Goal: Task Accomplishment & Management: Manage account settings

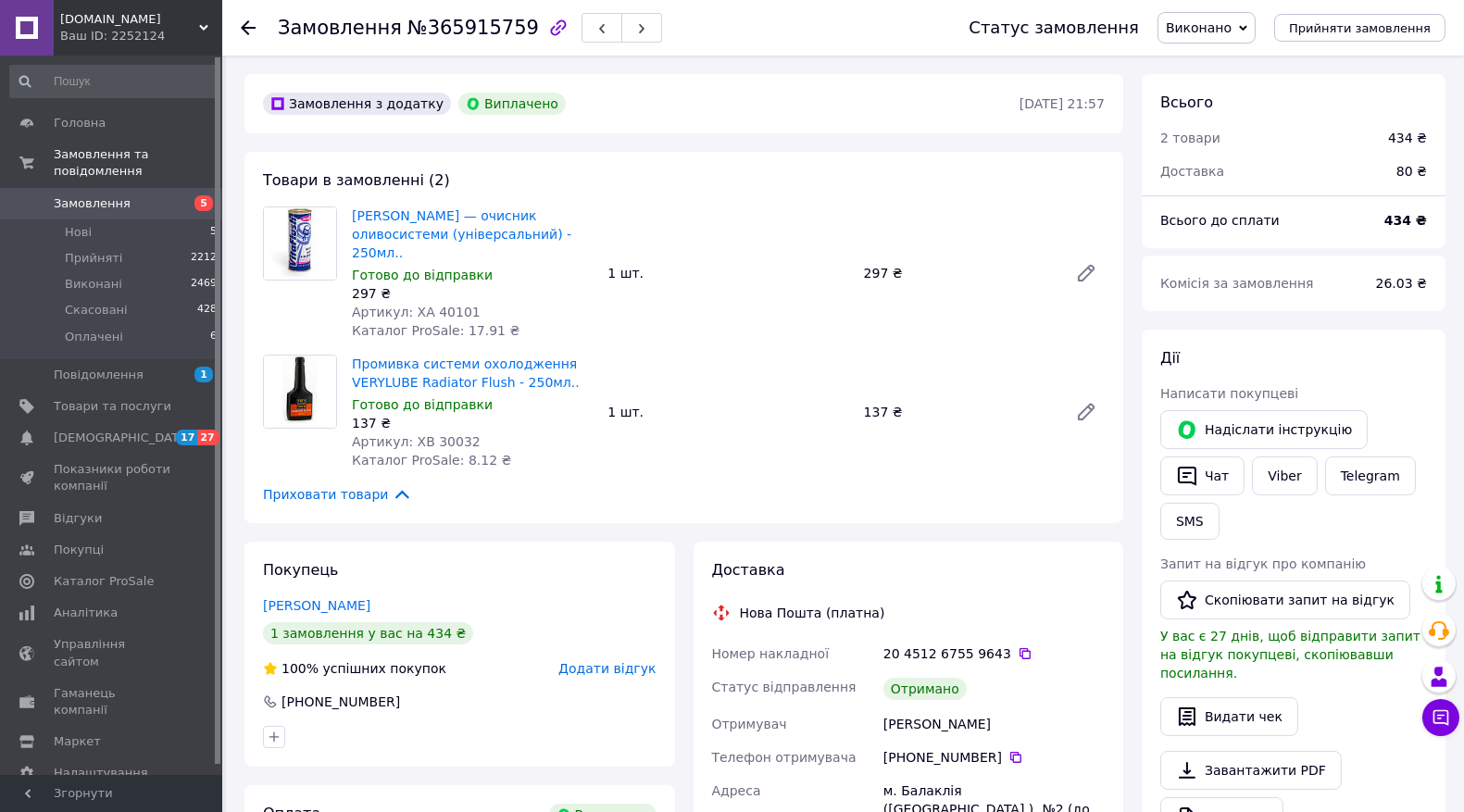
click at [97, 195] on span "Замовлення" at bounding box center [92, 203] width 77 height 17
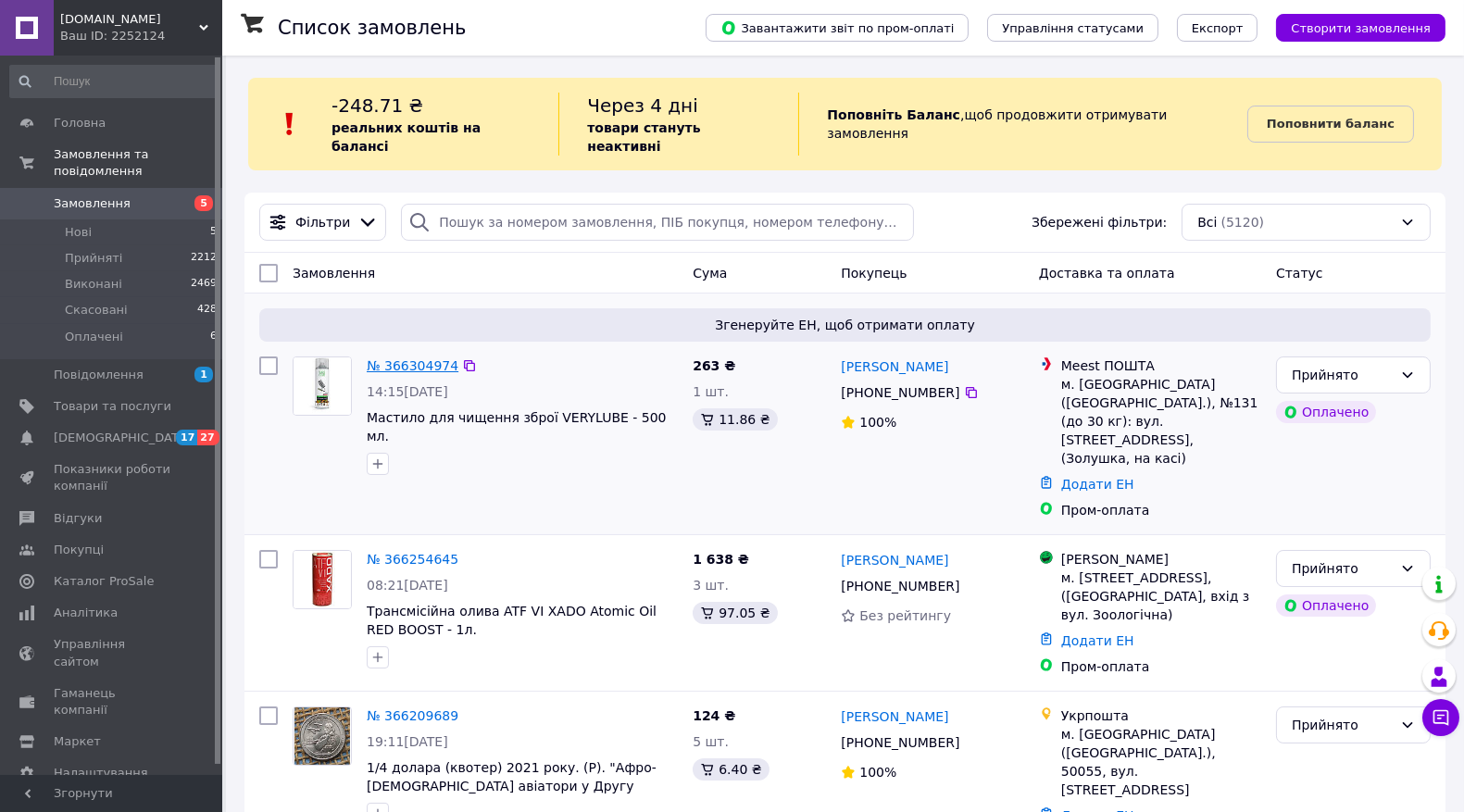
click at [412, 358] on link "№ 366304974" at bounding box center [412, 365] width 92 height 15
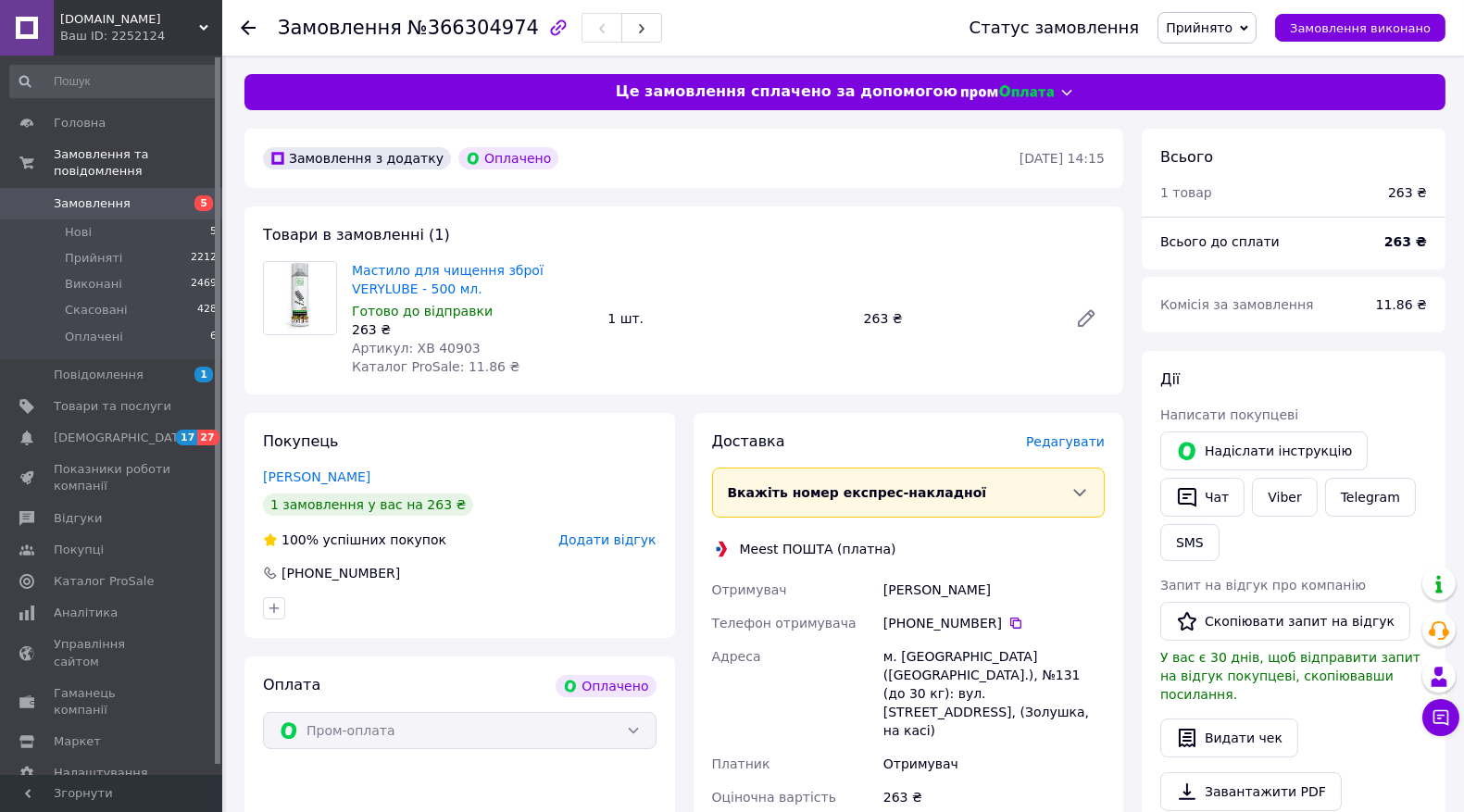
scroll to position [411, 0]
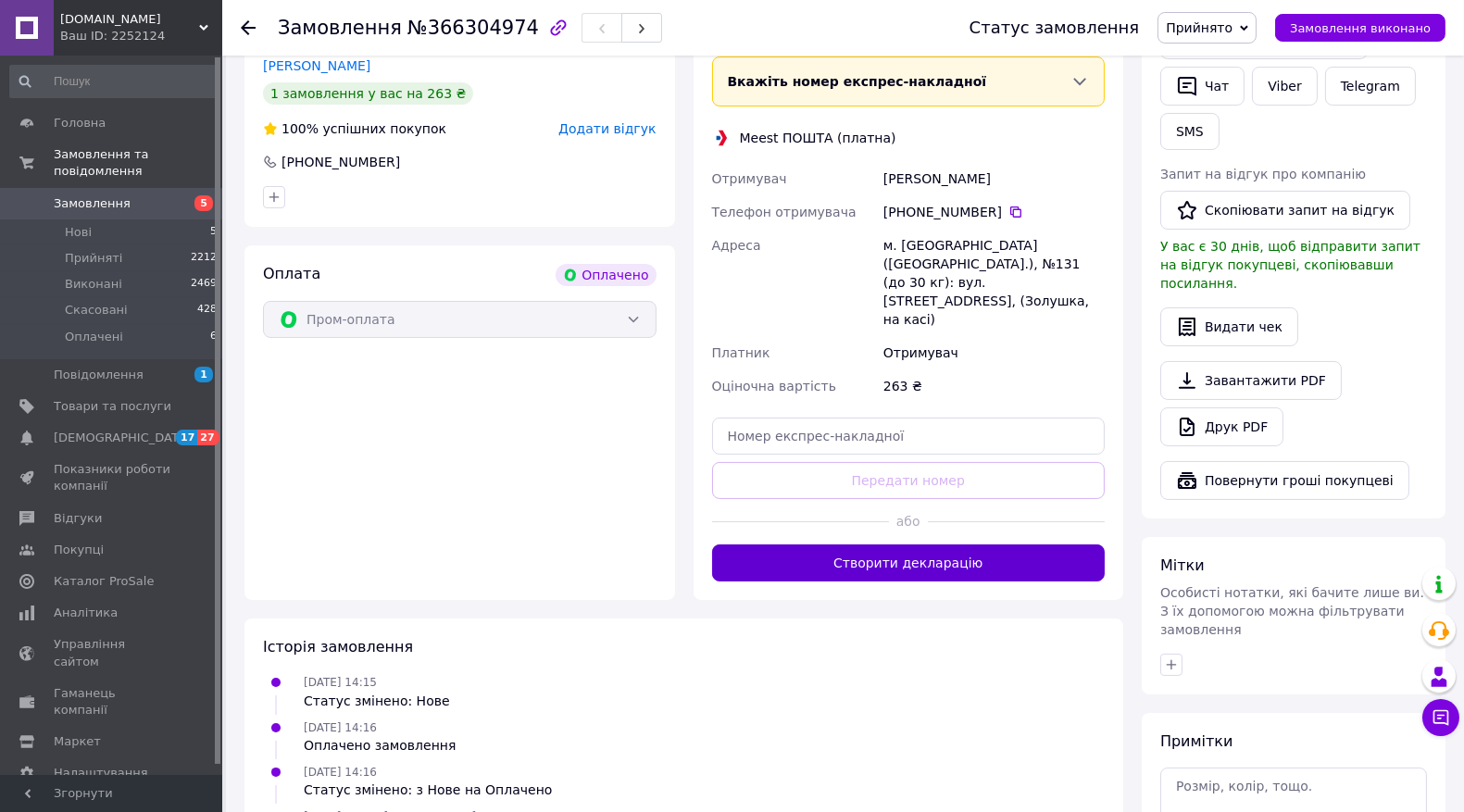
click at [890, 545] on button "Створити декларацію" at bounding box center [908, 562] width 393 height 37
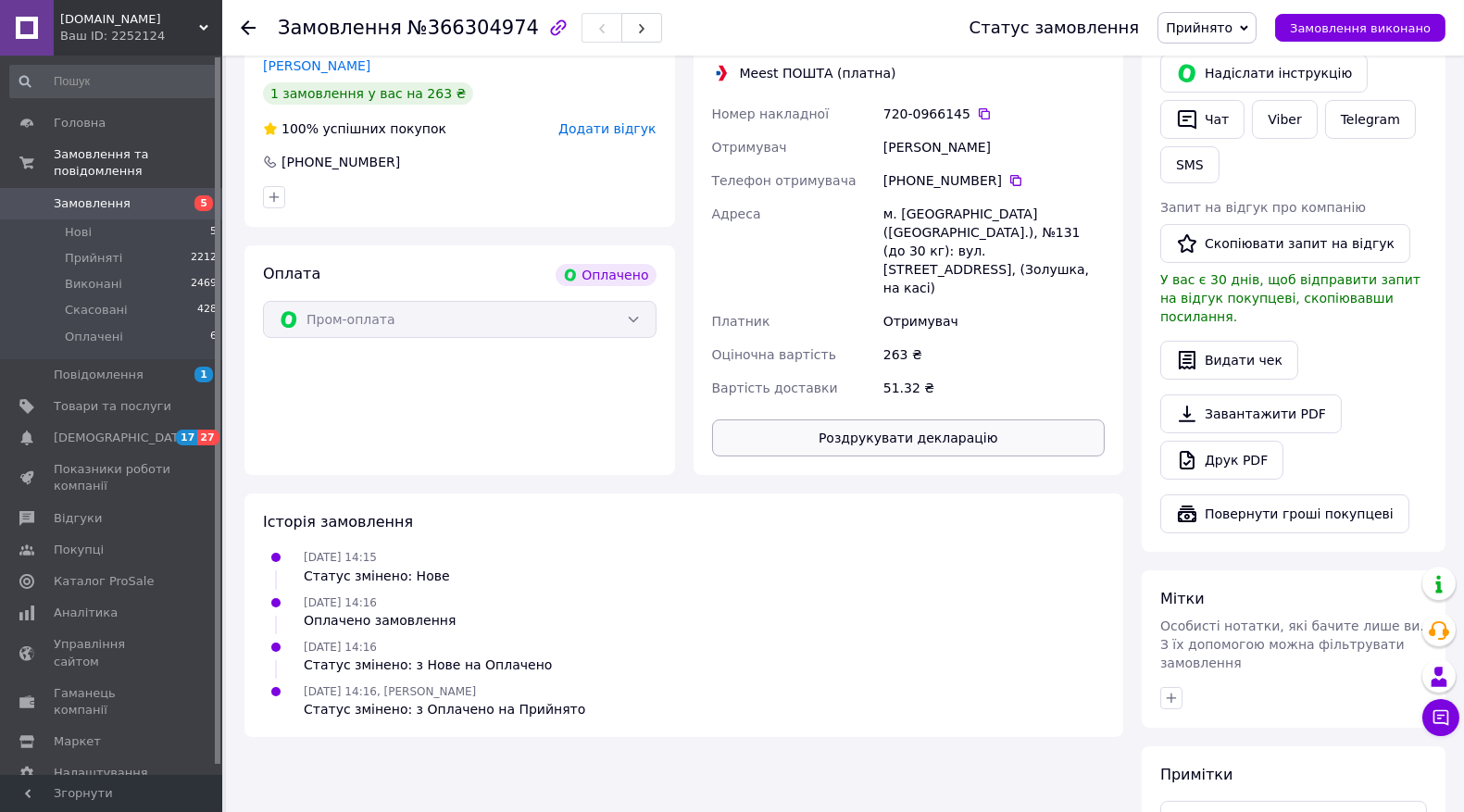
click at [890, 420] on button "Роздрукувати декларацію" at bounding box center [908, 438] width 393 height 37
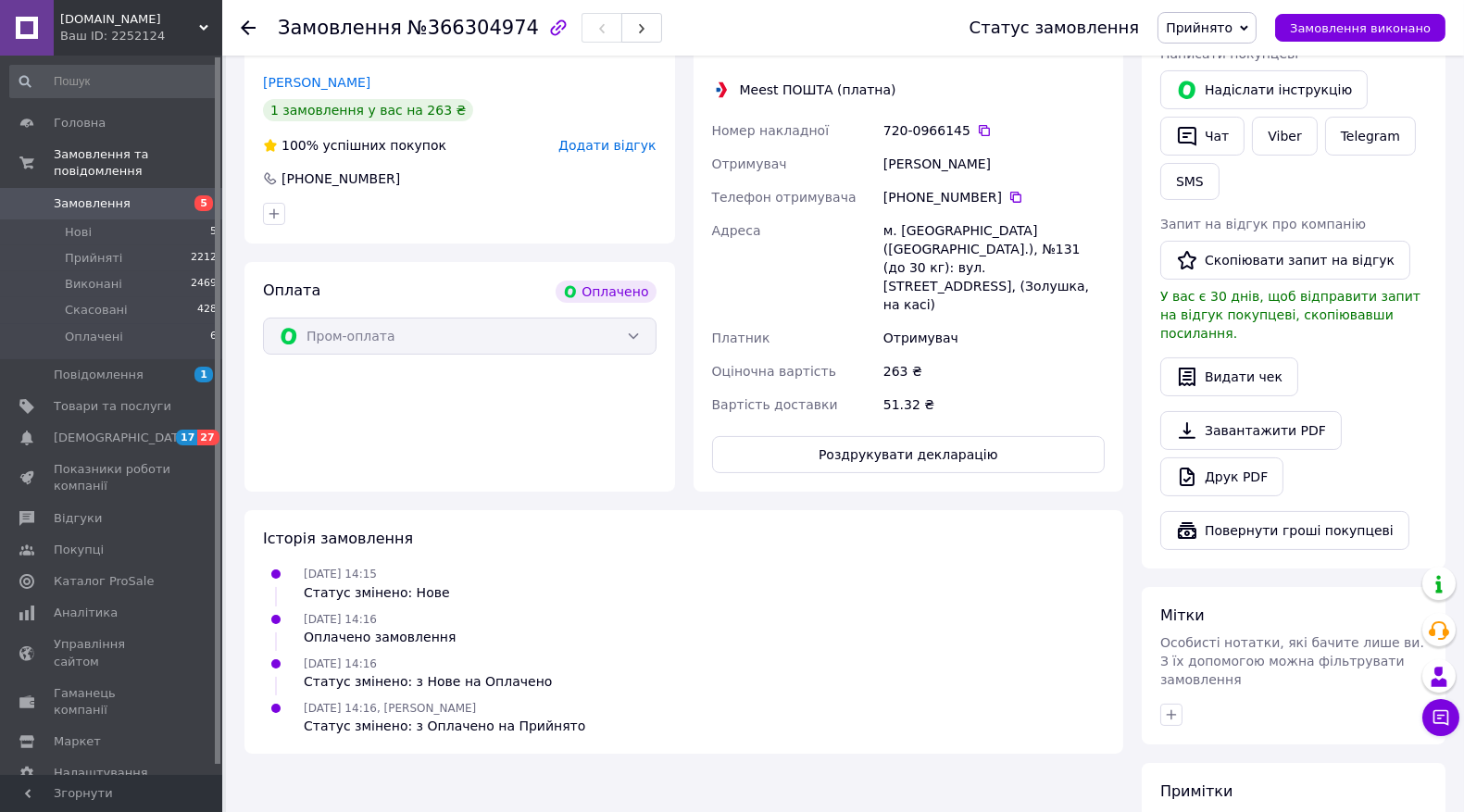
scroll to position [103, 0]
